Goal: Task Accomplishment & Management: Manage account settings

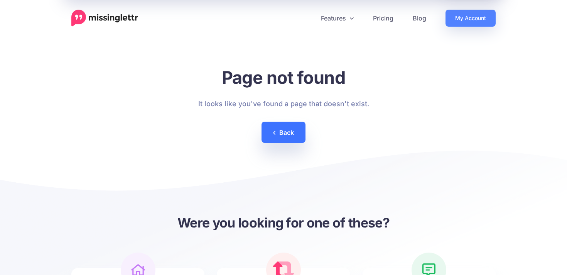
click at [295, 132] on link "Back" at bounding box center [284, 132] width 44 height 21
click at [460, 14] on link "My Account" at bounding box center [471, 18] width 50 height 17
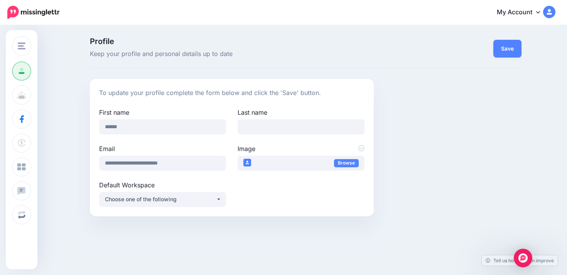
click at [15, 14] on img at bounding box center [33, 12] width 52 height 13
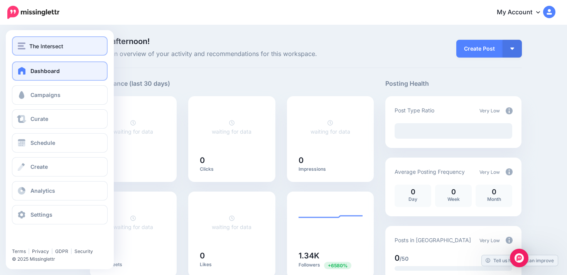
click at [39, 49] on span "The Intersect" at bounding box center [46, 46] width 34 height 9
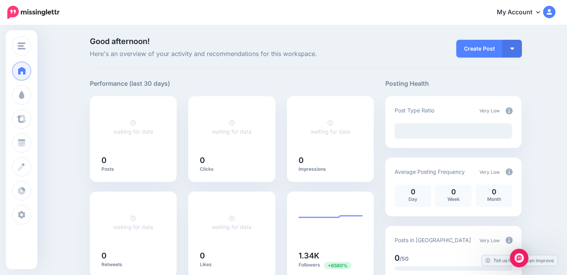
click at [531, 14] on link "My Account" at bounding box center [522, 12] width 66 height 19
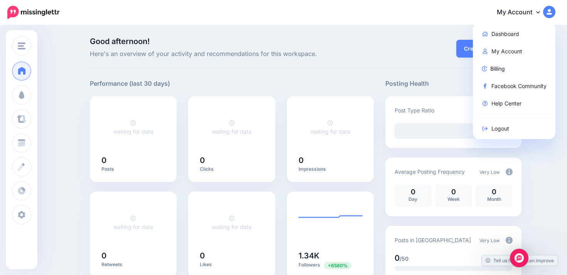
click at [547, 11] on img at bounding box center [549, 12] width 12 height 12
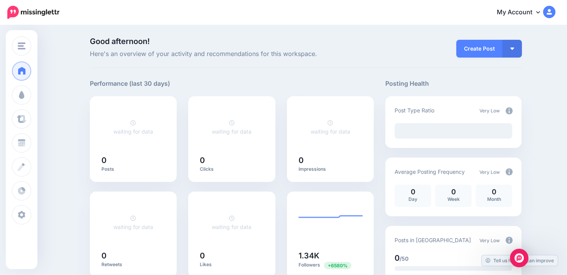
click at [547, 11] on img at bounding box center [549, 12] width 12 height 12
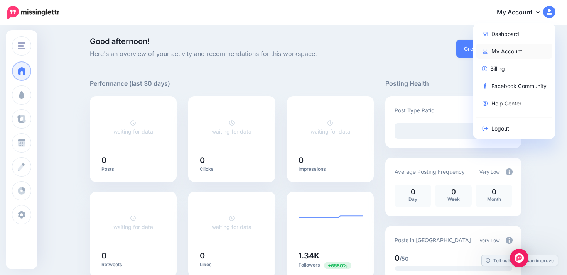
click at [510, 49] on link "My Account" at bounding box center [514, 51] width 77 height 15
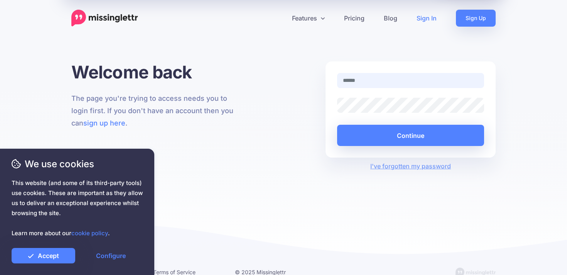
type input "**********"
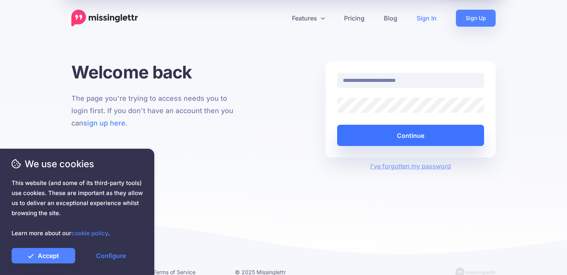
click at [359, 137] on button "Continue" at bounding box center [410, 135] width 147 height 21
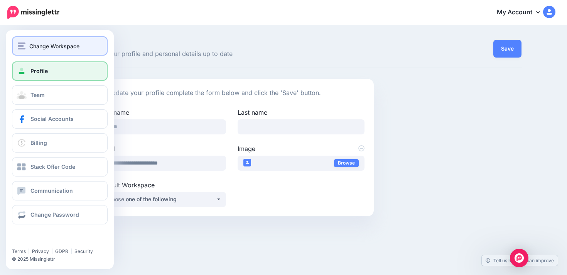
click at [44, 48] on span "Change Workspace" at bounding box center [54, 46] width 50 height 9
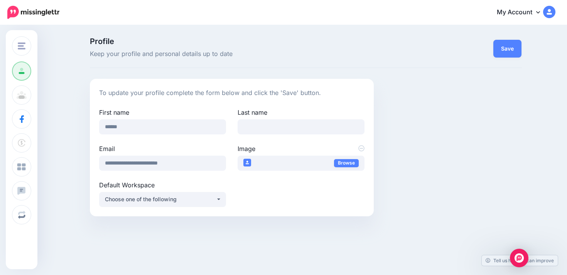
click at [548, 13] on img at bounding box center [549, 12] width 12 height 12
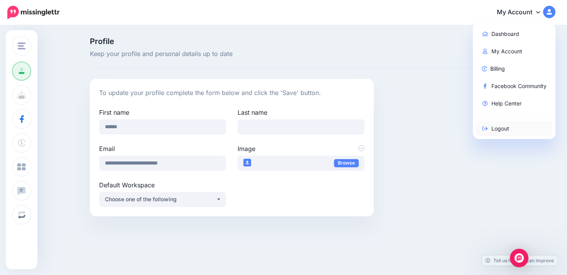
click at [506, 121] on link "Logout" at bounding box center [514, 128] width 77 height 15
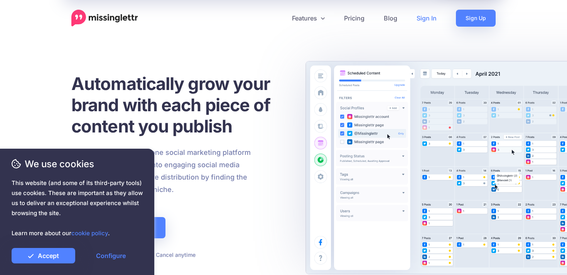
click at [422, 21] on link "Sign In" at bounding box center [426, 18] width 39 height 17
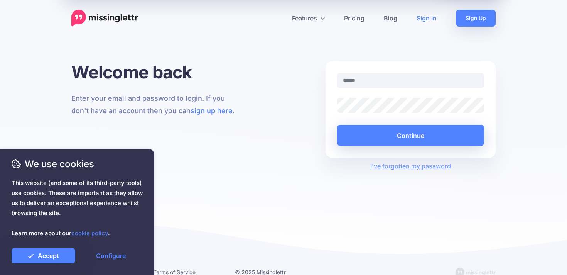
type input "**********"
